Goal: Task Accomplishment & Management: Manage account settings

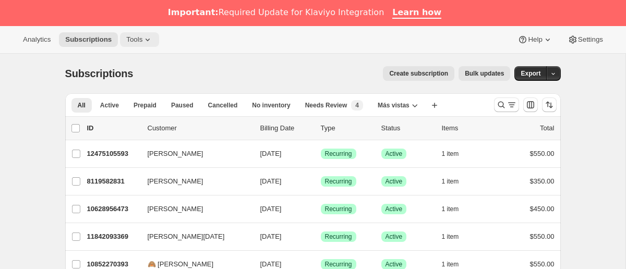
click at [136, 44] on button "Tools" at bounding box center [139, 39] width 39 height 15
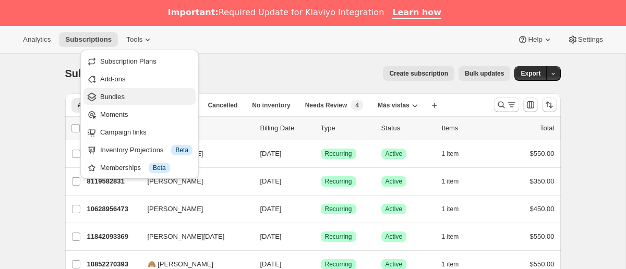
click at [133, 93] on span "Bundles" at bounding box center [146, 97] width 92 height 10
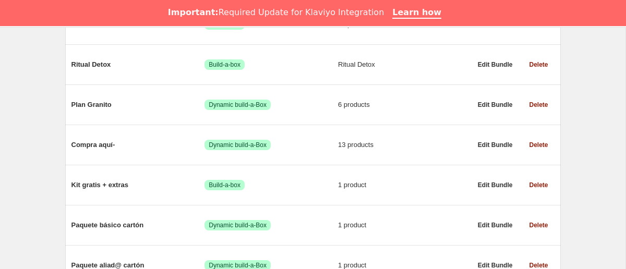
scroll to position [685, 0]
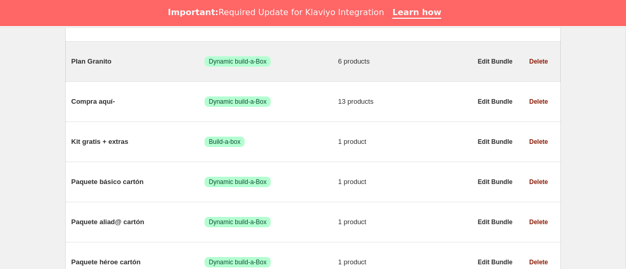
click at [105, 67] on span "Plan Granito" at bounding box center [138, 61] width 134 height 10
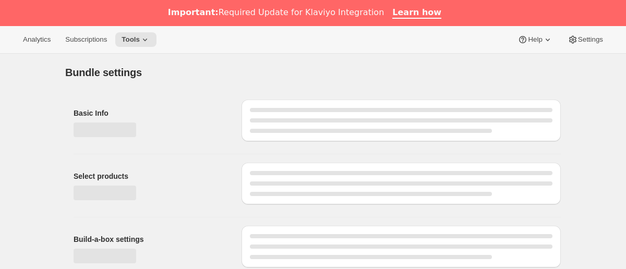
type input "Plan Granito"
radio input "true"
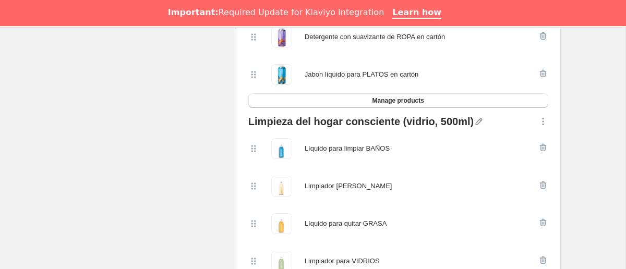
scroll to position [324, 0]
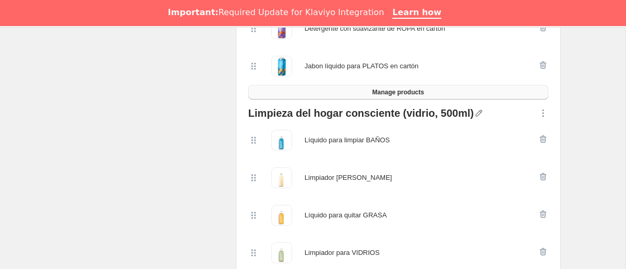
click at [419, 93] on span "Manage products" at bounding box center [398, 92] width 52 height 8
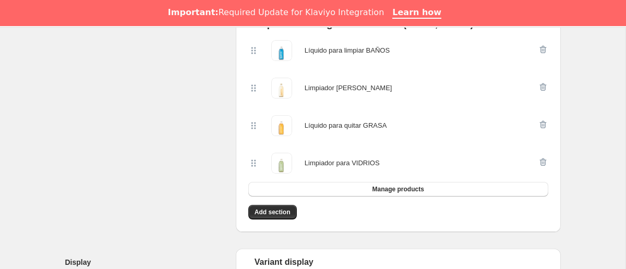
scroll to position [424, 0]
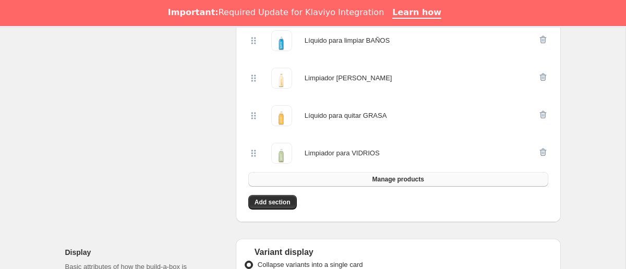
click at [440, 182] on button "Manage products" at bounding box center [398, 179] width 300 height 15
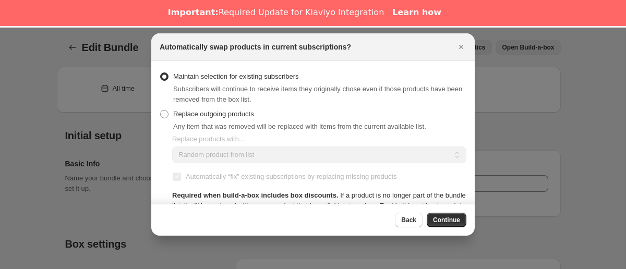
scroll to position [26, 0]
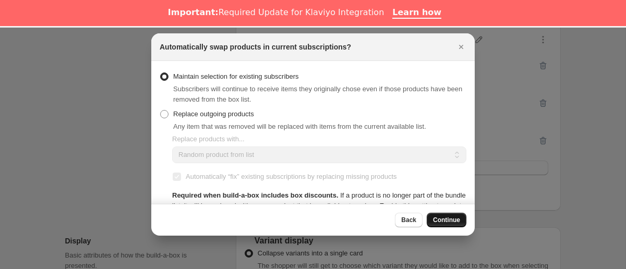
click at [440, 225] on button "Continue" at bounding box center [447, 220] width 40 height 15
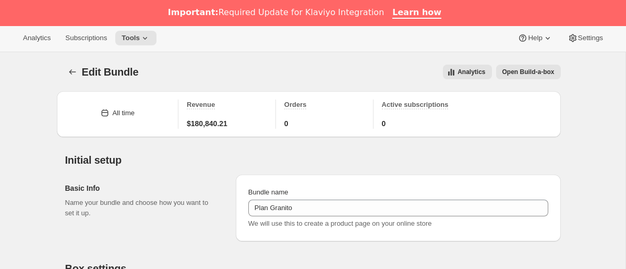
scroll to position [0, 0]
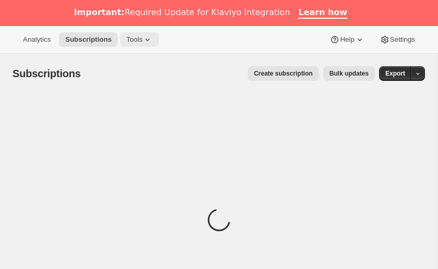
click at [137, 33] on button "Tools" at bounding box center [139, 39] width 39 height 15
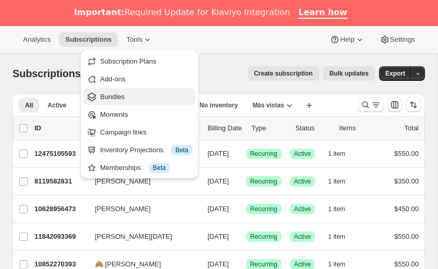
click at [135, 96] on span "Bundles" at bounding box center [146, 97] width 92 height 10
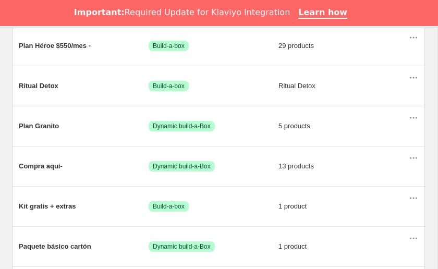
scroll to position [622, 0]
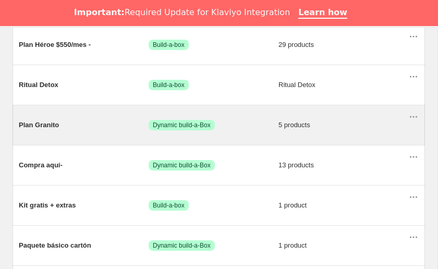
click at [51, 127] on span "Plan Granito" at bounding box center [84, 125] width 130 height 10
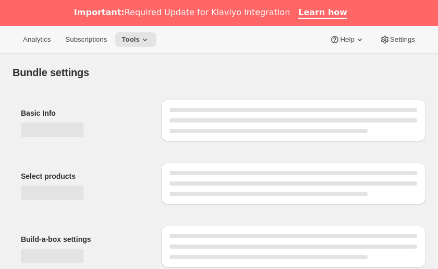
type input "Plan Granito"
radio input "true"
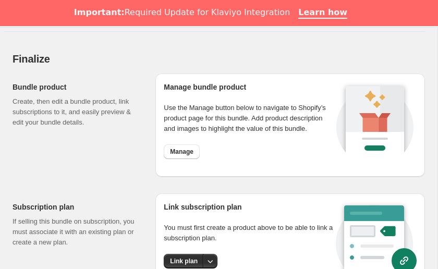
scroll to position [1482, 0]
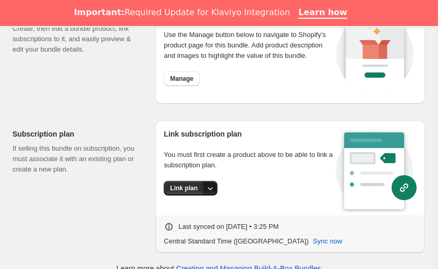
click at [210, 183] on icon "More actions" at bounding box center [210, 188] width 10 height 10
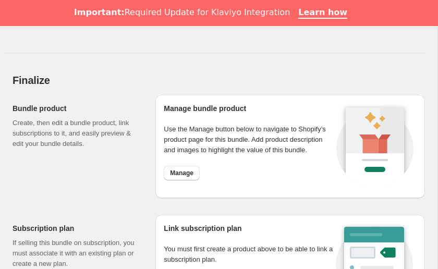
scroll to position [1434, 0]
